Goal: Task Accomplishment & Management: Use online tool/utility

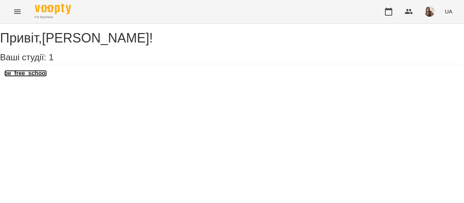
click at [45, 77] on h3 "be_free_school" at bounding box center [25, 73] width 42 height 7
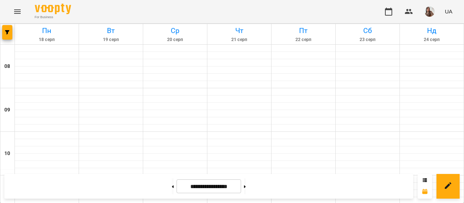
scroll to position [509, 0]
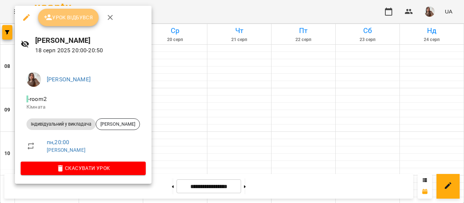
click at [58, 21] on span "Урок відбувся" at bounding box center [68, 17] width 49 height 9
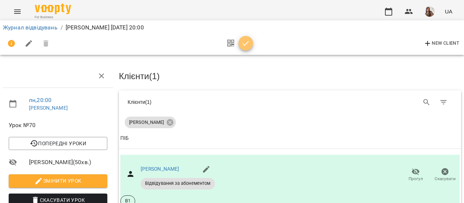
click at [241, 46] on span "button" at bounding box center [246, 43] width 15 height 9
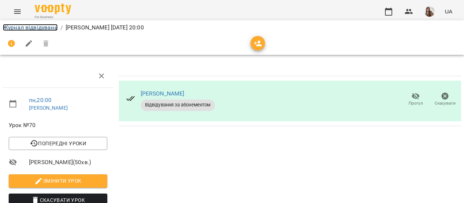
click at [32, 25] on link "Журнал відвідувань" at bounding box center [30, 27] width 55 height 7
